Goal: Check status

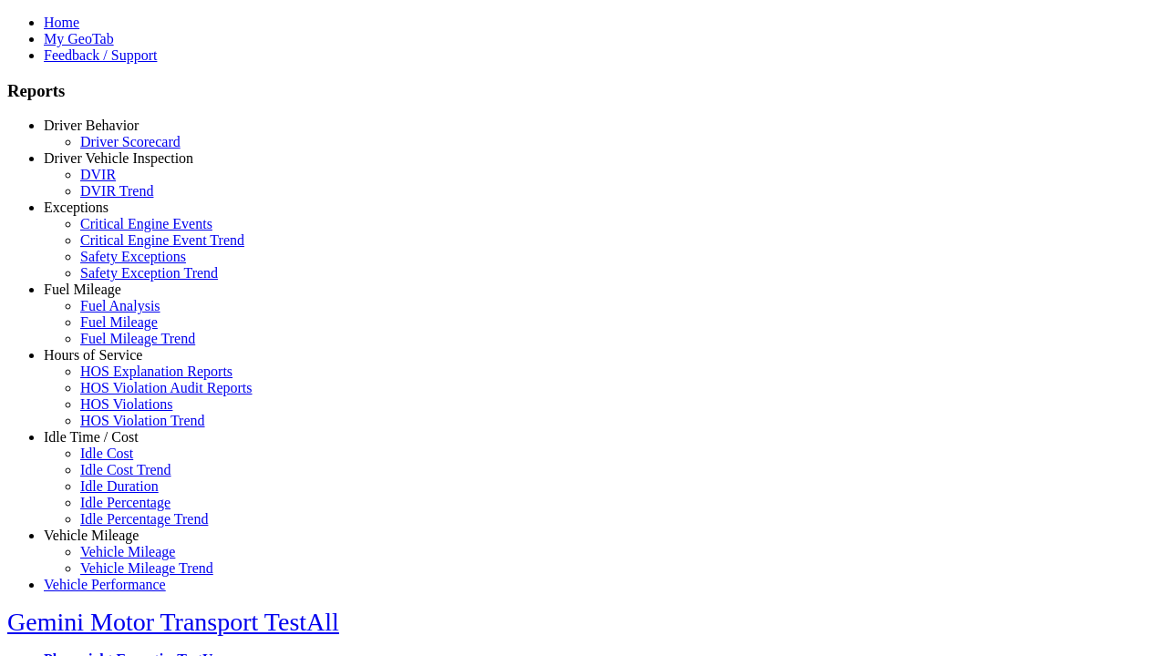
click at [105, 215] on link "Exceptions" at bounding box center [76, 207] width 65 height 15
click at [119, 248] on link "Critical Engine Event Trend" at bounding box center [162, 239] width 164 height 15
type input "*********"
